Goal: Information Seeking & Learning: Check status

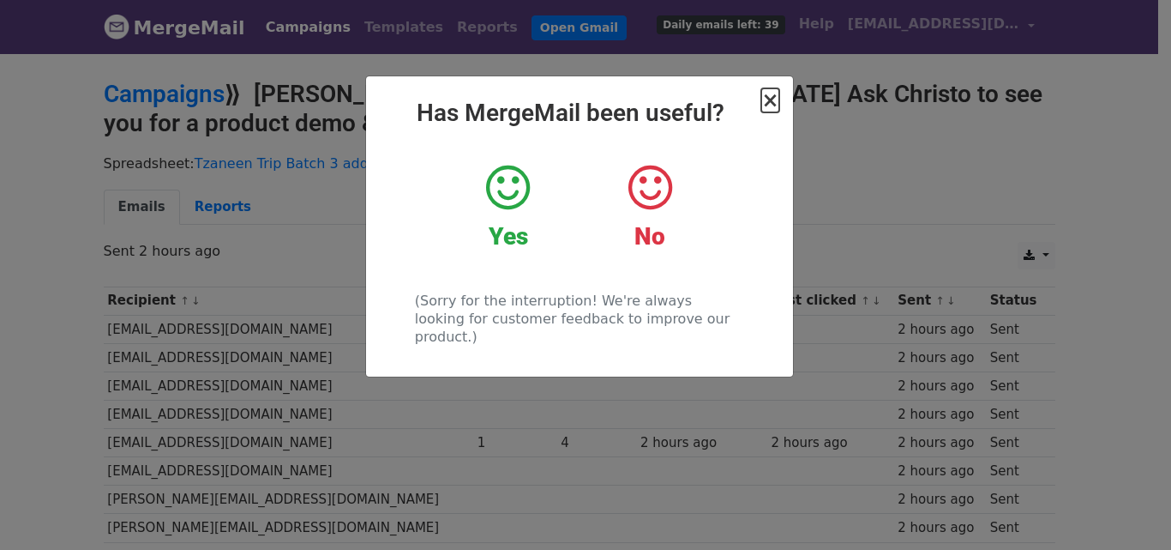
click at [768, 101] on span "×" at bounding box center [770, 100] width 17 height 24
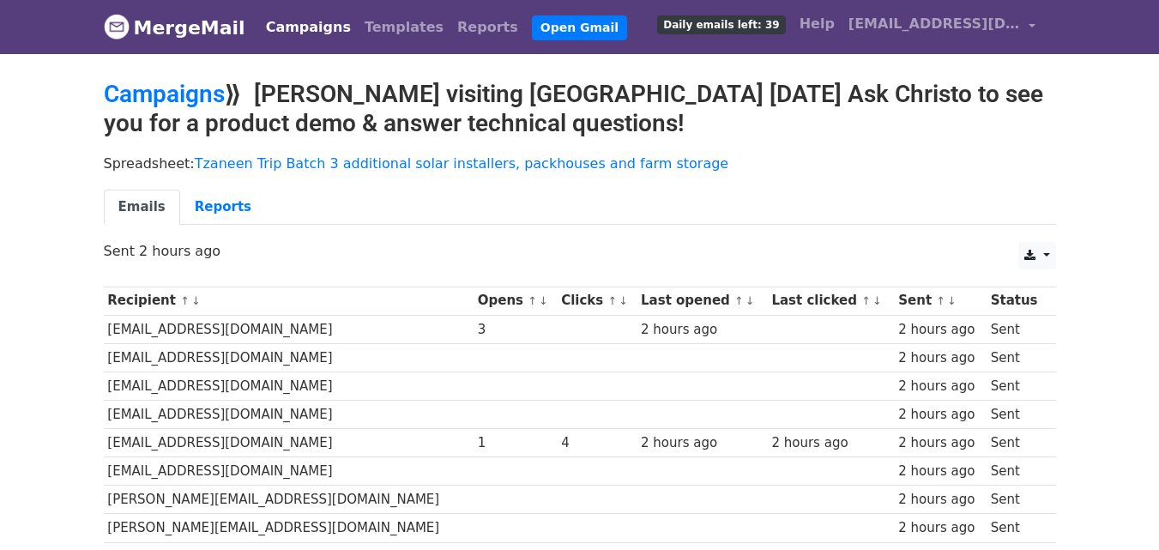
click at [306, 19] on link "Campaigns" at bounding box center [308, 27] width 99 height 34
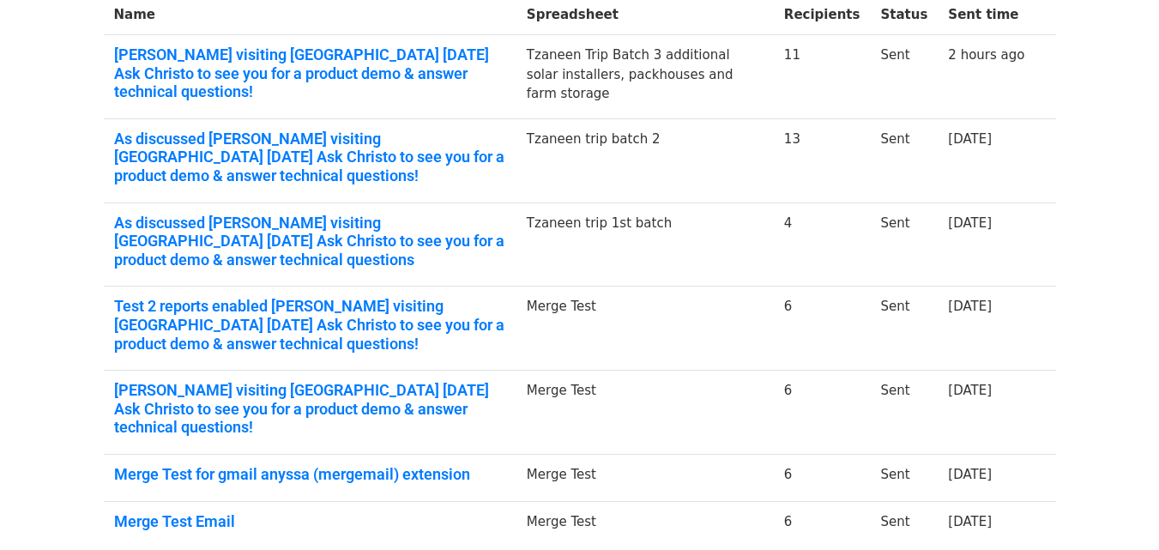
scroll to position [295, 0]
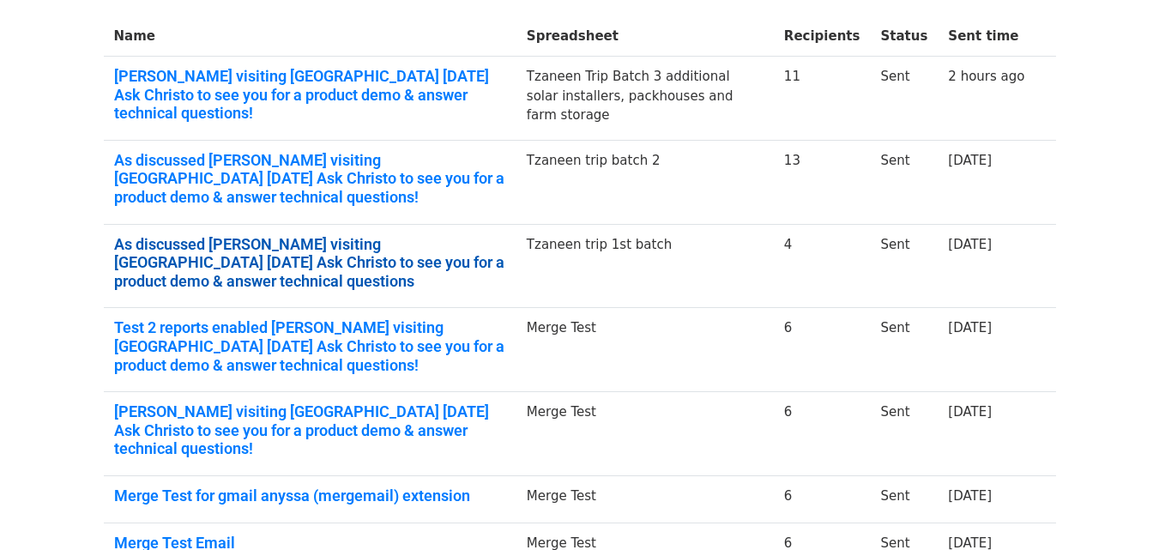
click at [415, 254] on link "As discussed Christo Vosloo visiting Limpopo Monday 6th October 2026 Ask Christ…" at bounding box center [310, 263] width 392 height 56
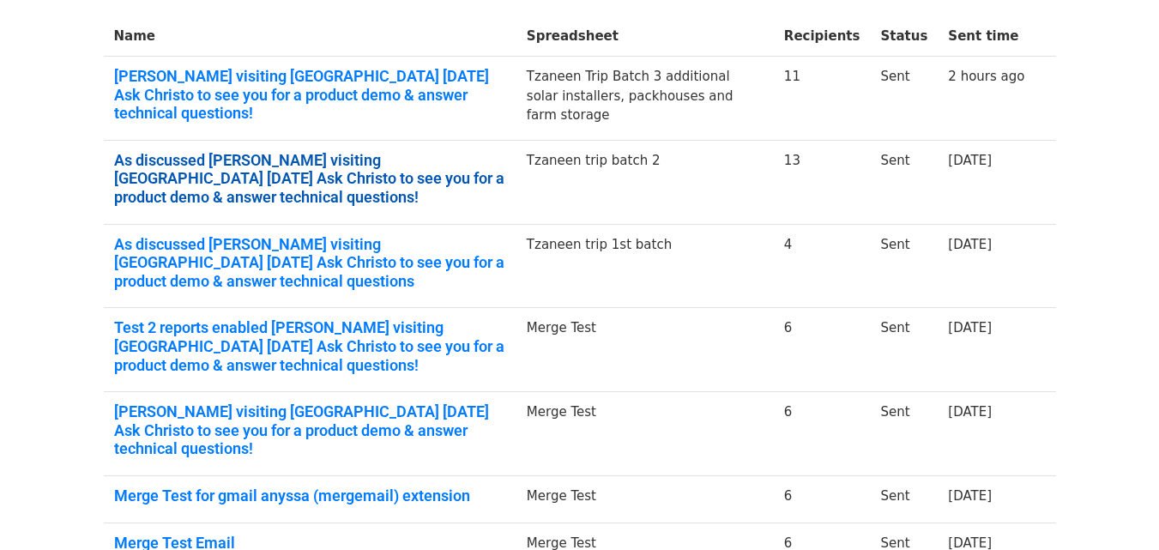
click at [193, 158] on link "As discussed Christo Vosloo visiting Limpopo Monday 6th October 2026 Ask Christ…" at bounding box center [310, 179] width 392 height 56
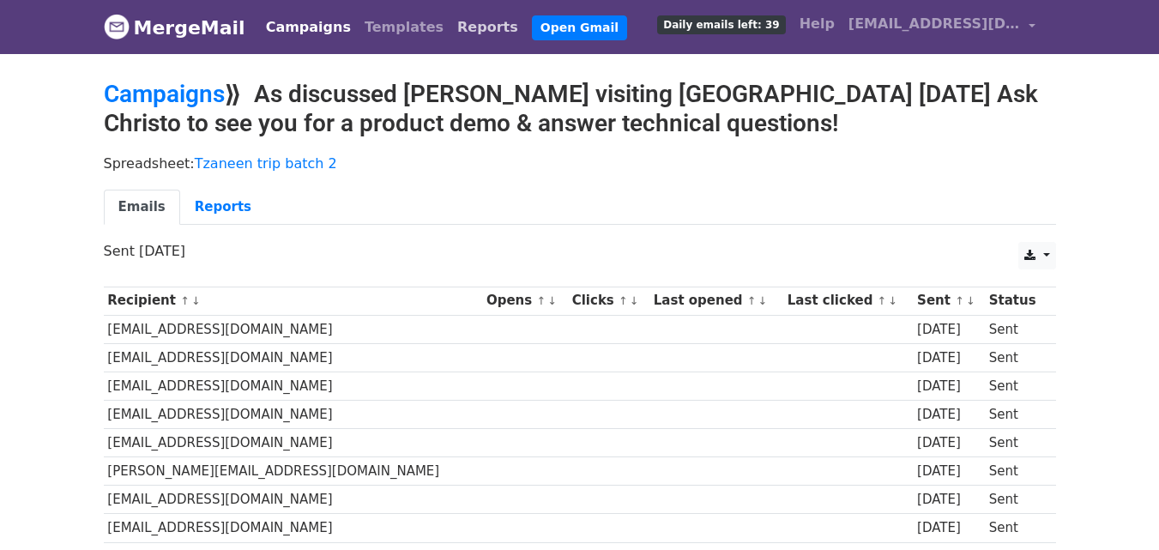
click at [450, 21] on link "Reports" at bounding box center [487, 27] width 75 height 34
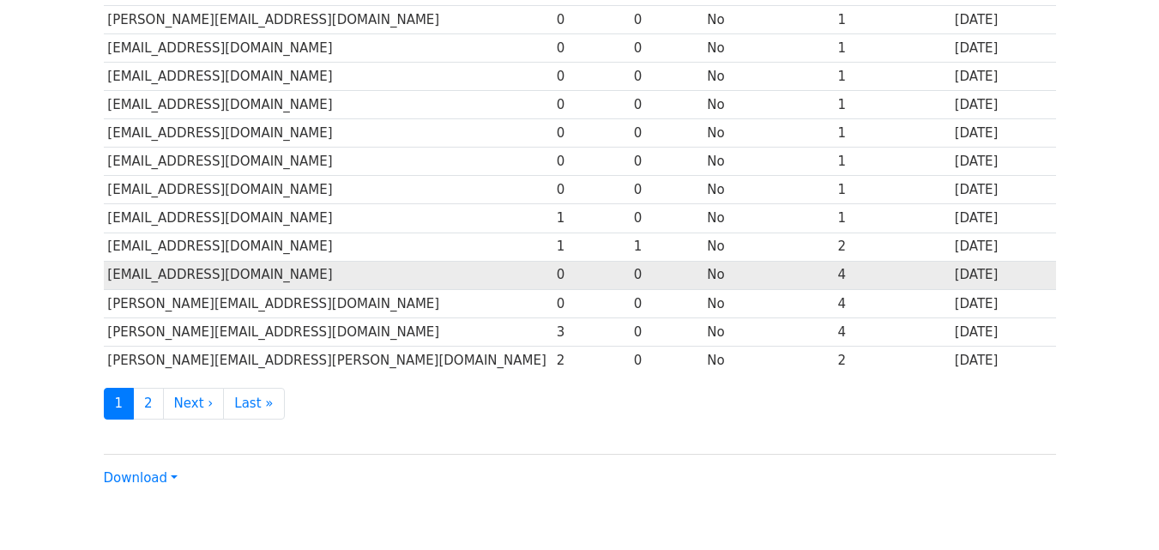
scroll to position [847, 0]
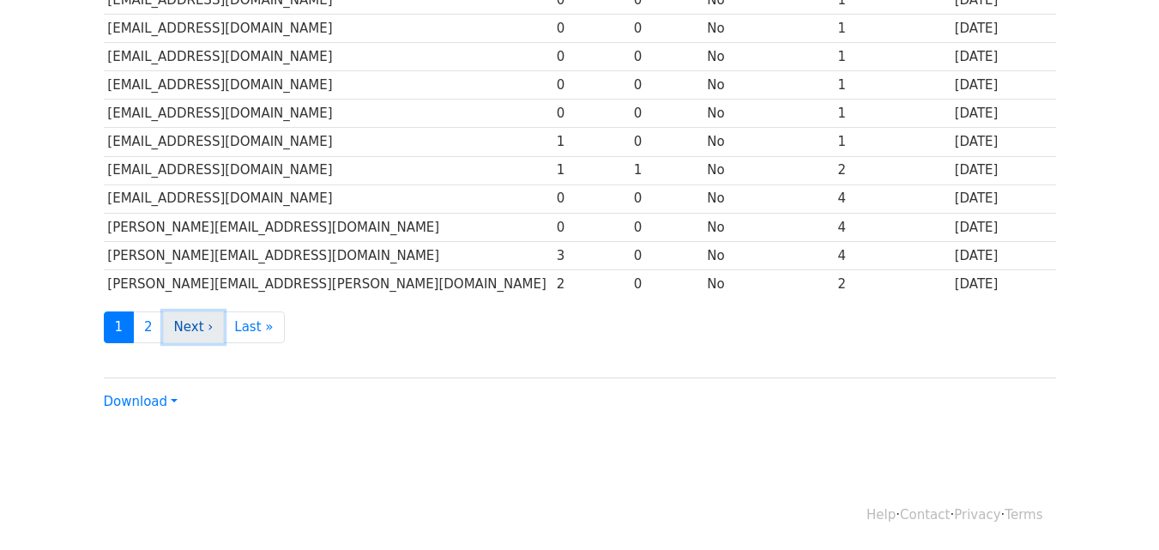
click at [201, 316] on link "Next ›" at bounding box center [194, 327] width 62 height 32
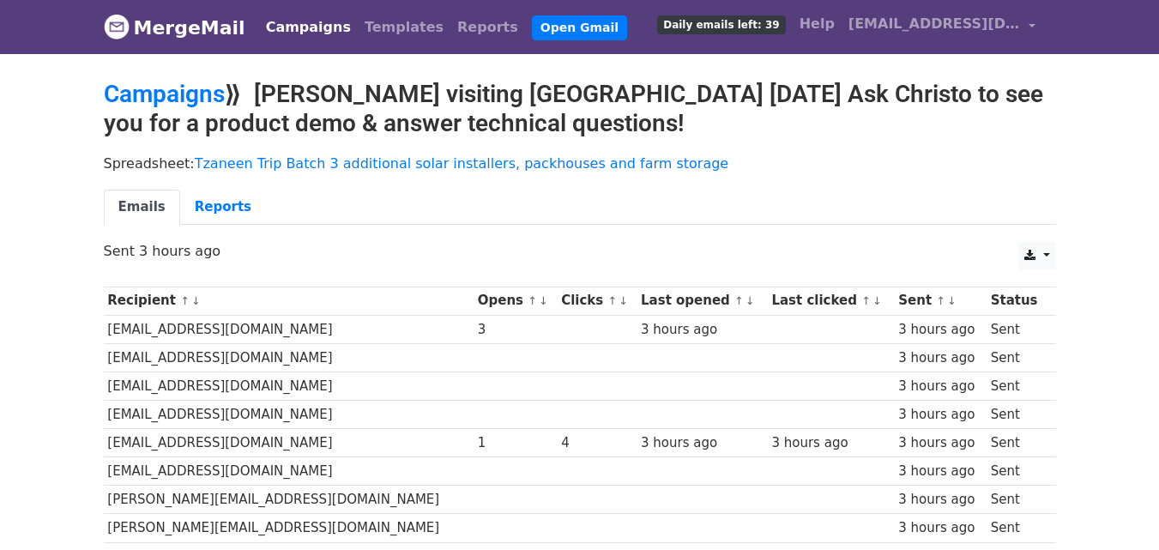
click at [262, 24] on link "Campaigns" at bounding box center [308, 27] width 99 height 34
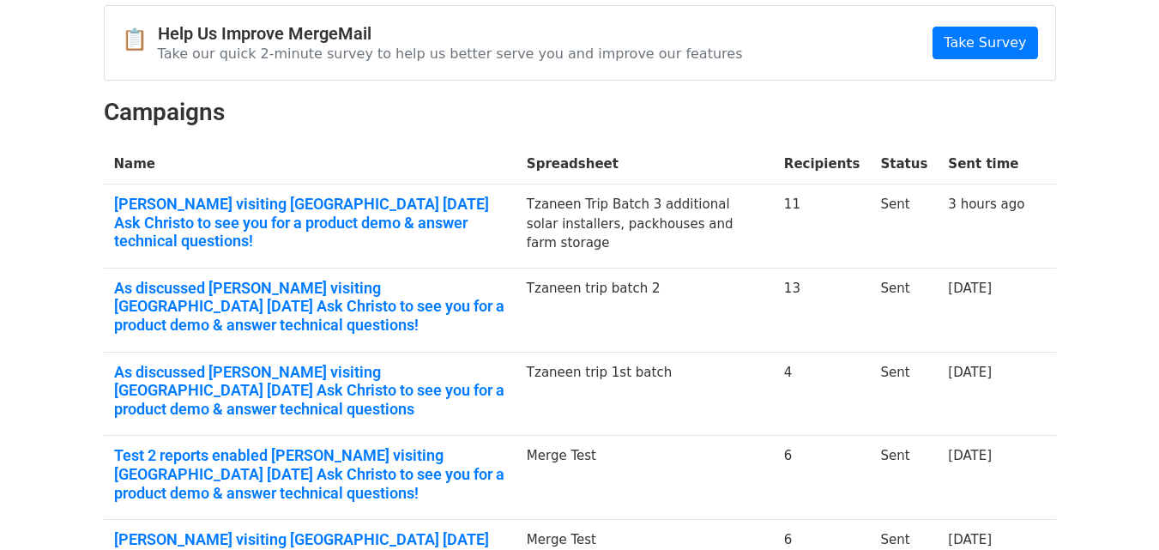
scroll to position [172, 0]
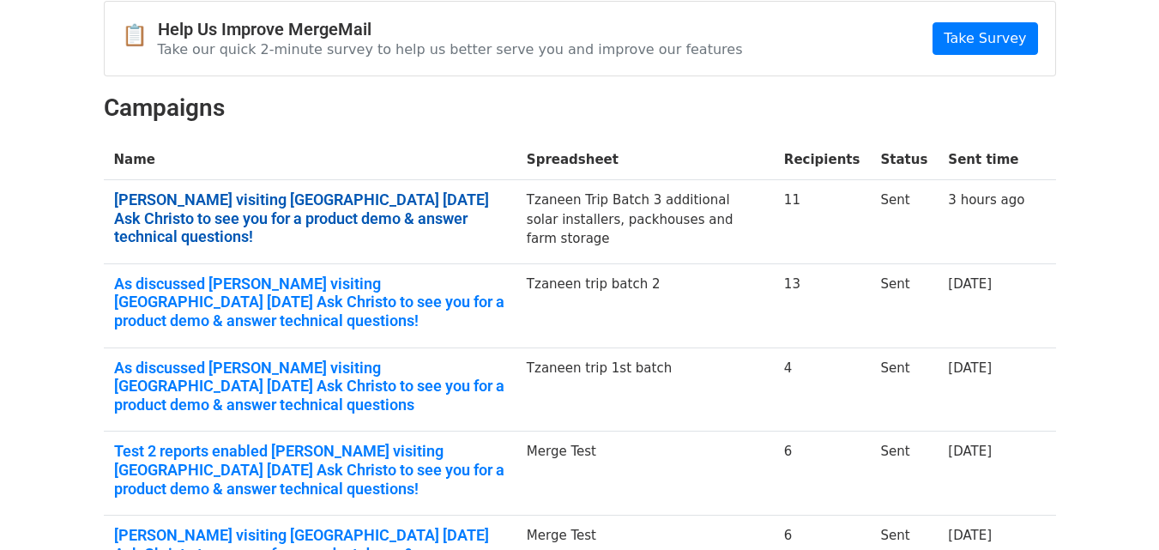
click at [441, 221] on link "[PERSON_NAME] visiting [GEOGRAPHIC_DATA] [DATE] Ask Christo to see you for a pr…" at bounding box center [310, 218] width 392 height 56
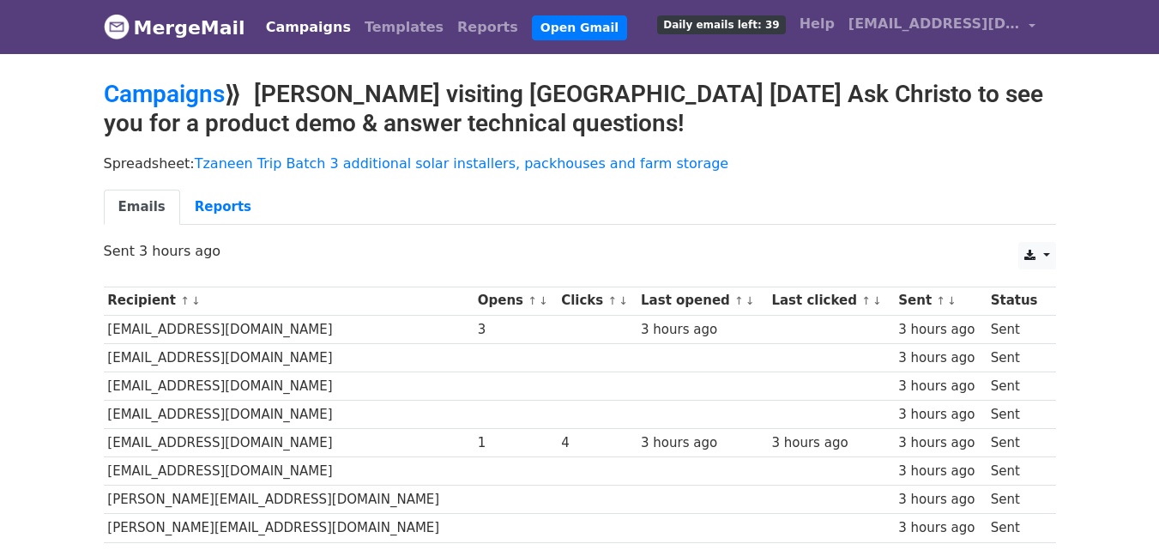
click at [291, 23] on link "Campaigns" at bounding box center [308, 27] width 99 height 34
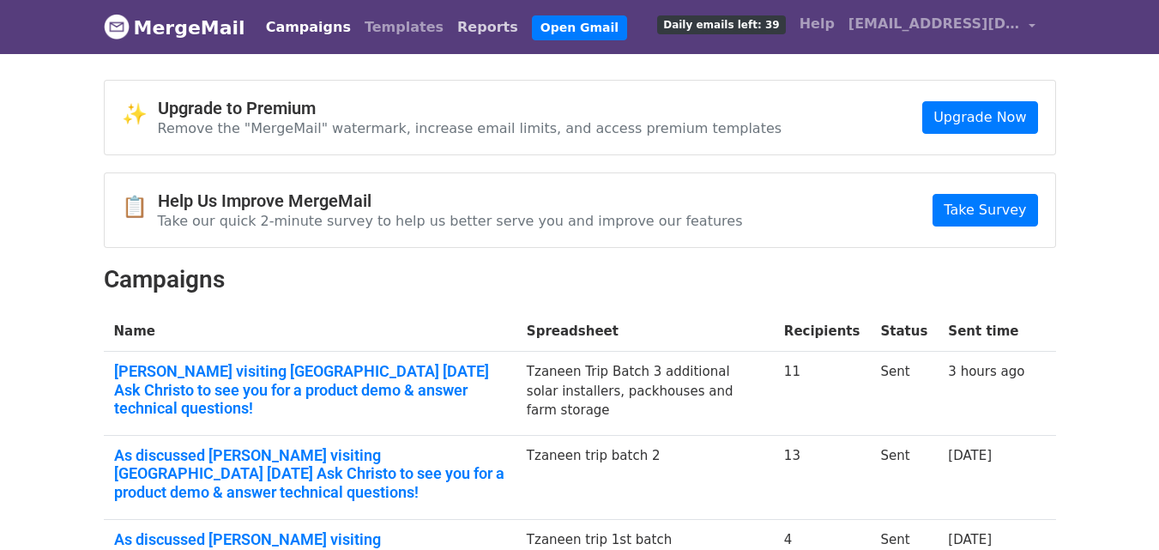
click at [450, 21] on link "Reports" at bounding box center [487, 27] width 75 height 34
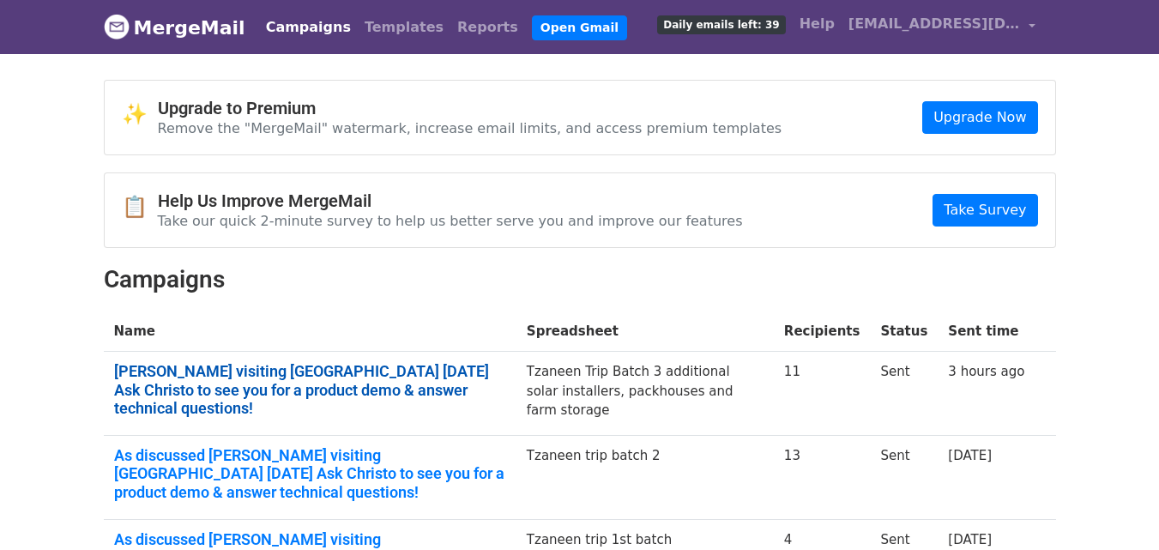
click at [277, 396] on link "Christo Vosloo visiting Limpopo Monday 6th October 2026 Ask Christo to see you …" at bounding box center [310, 390] width 392 height 56
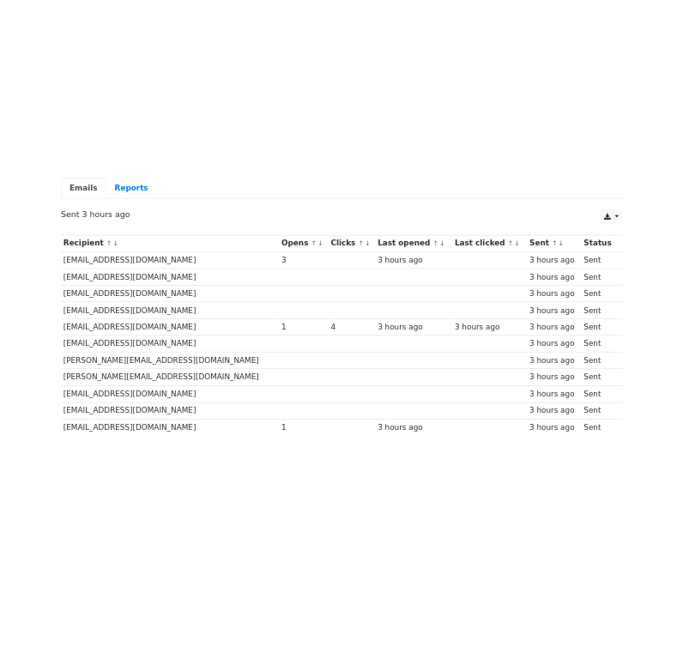
scroll to position [120, 0]
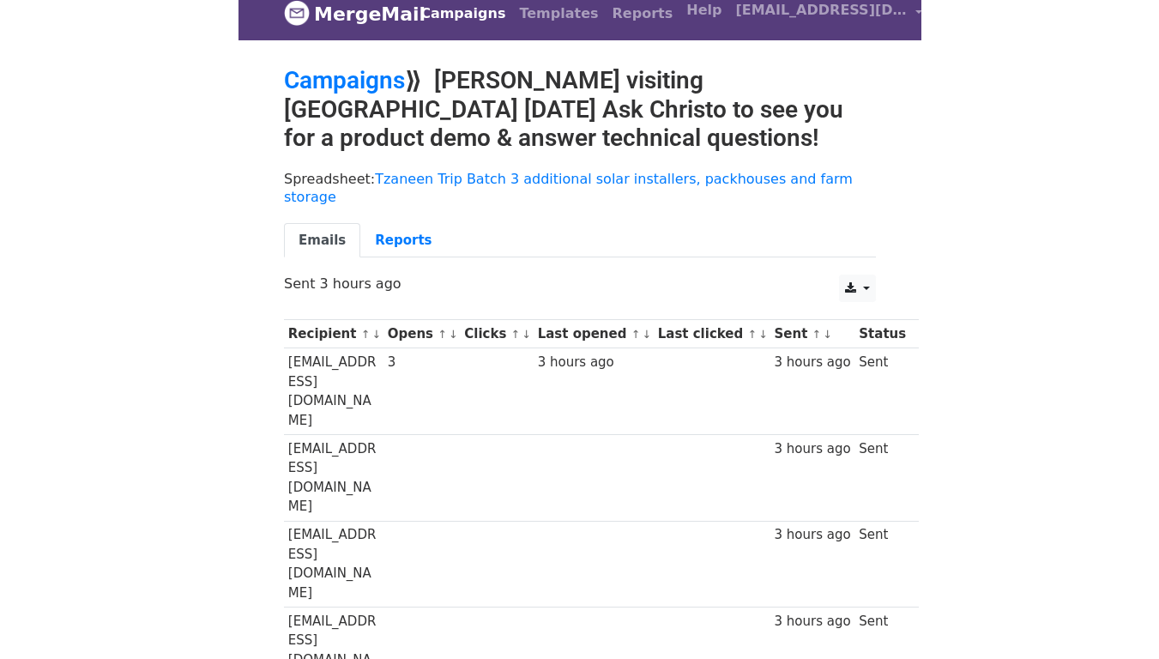
scroll to position [0, 0]
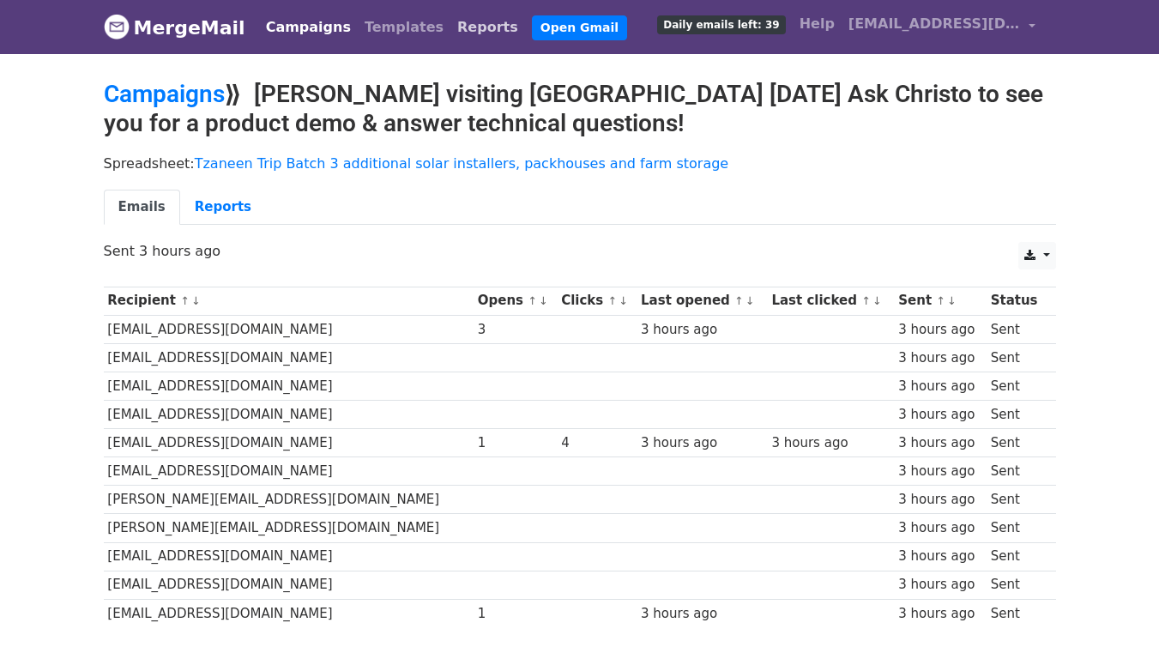
click at [450, 42] on link "Reports" at bounding box center [487, 27] width 75 height 34
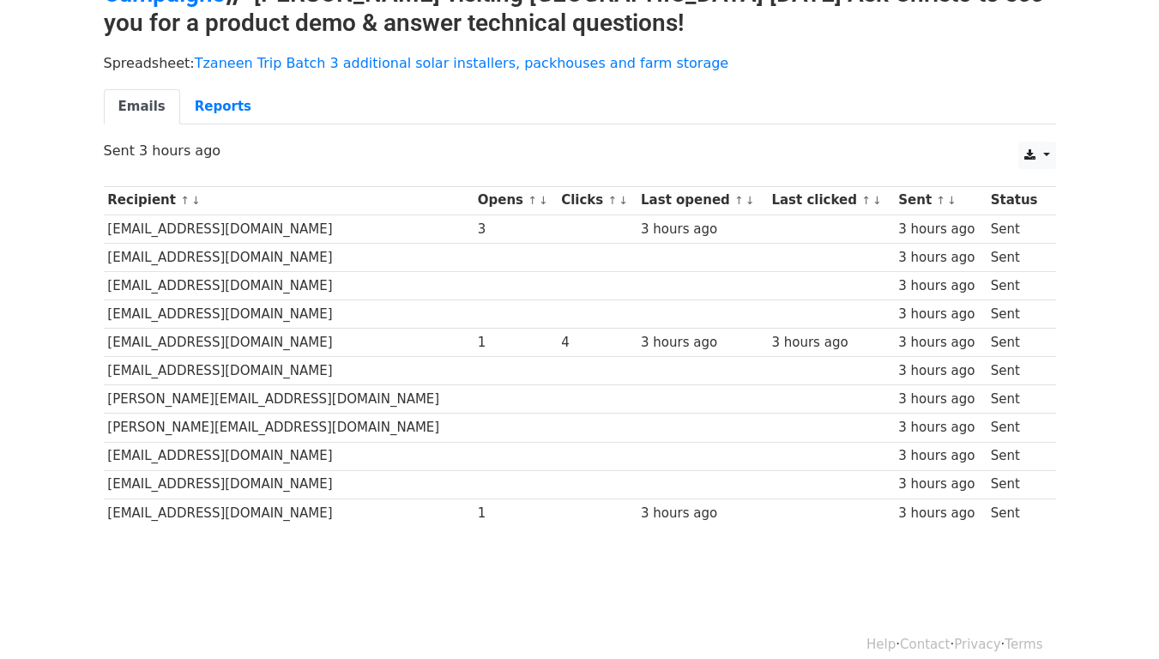
scroll to position [120, 0]
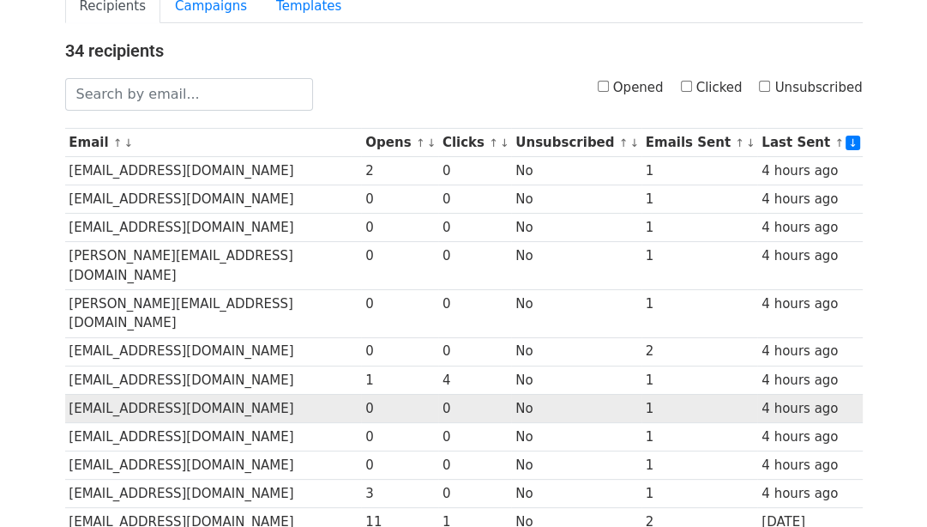
scroll to position [206, 0]
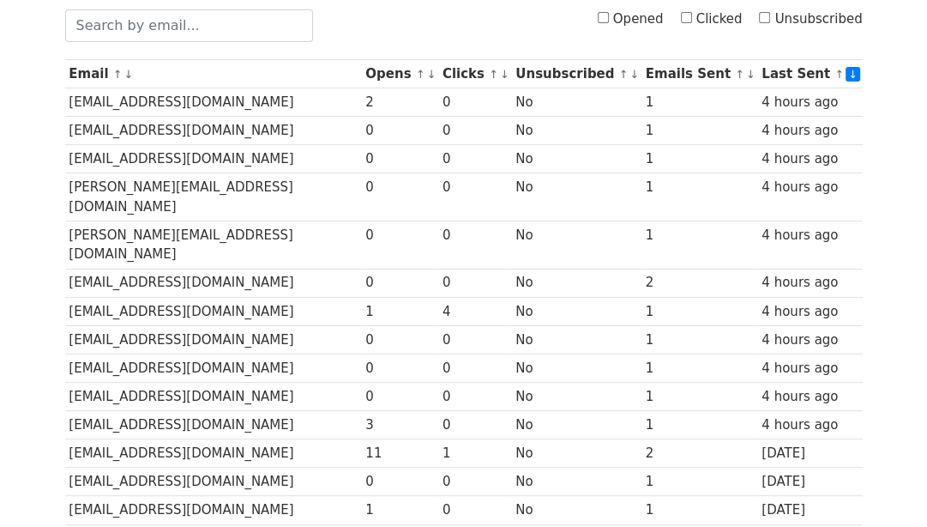
click at [899, 45] on body "MergeMail Campaigns Templates Reports Open Gmail Daily emails left: 39 Help [EM…" at bounding box center [463, 515] width 927 height 1442
click at [918, 240] on body "MergeMail Campaigns Templates Reports Open Gmail Daily emails left: 39 Help mim…" at bounding box center [463, 515] width 927 height 1442
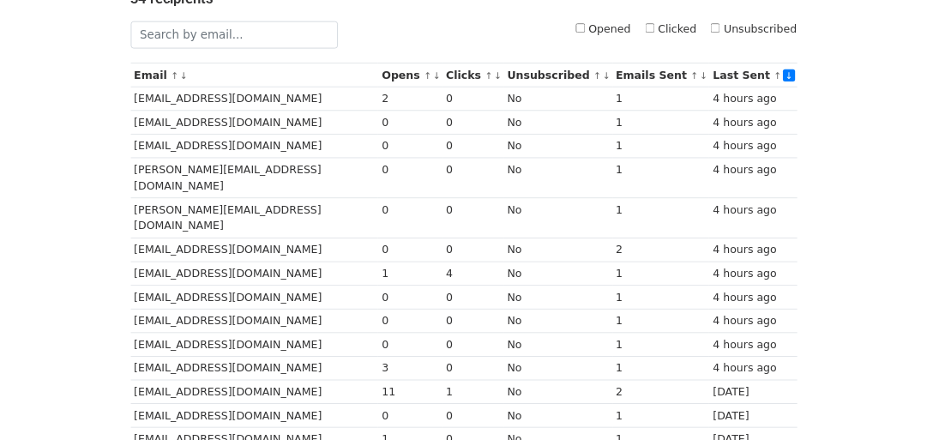
scroll to position [178, 0]
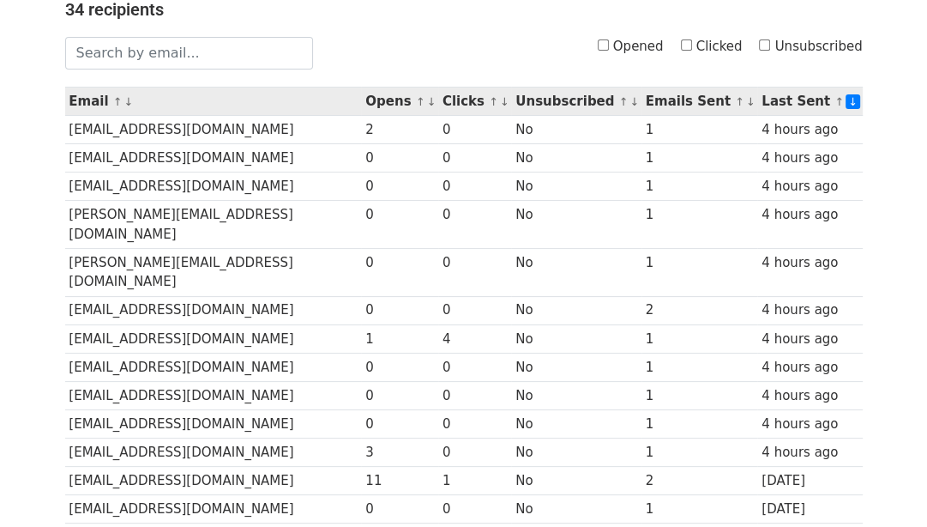
drag, startPoint x: 189, startPoint y: 33, endPoint x: 212, endPoint y: 105, distance: 75.7
